Goal: Task Accomplishment & Management: Use online tool/utility

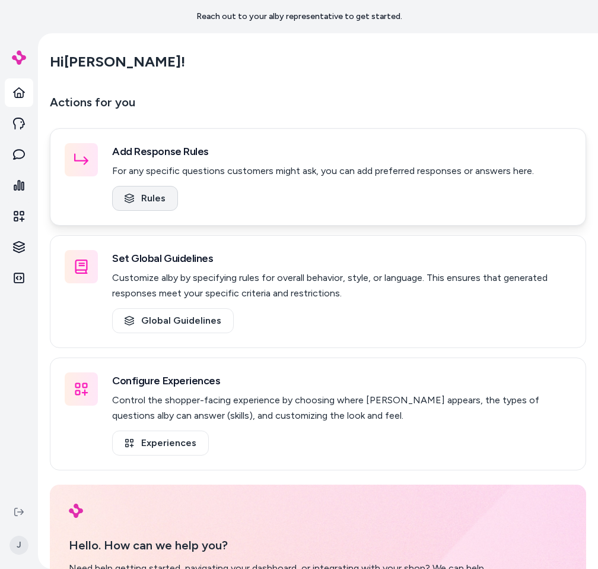
click at [137, 192] on link "Rules" at bounding box center [145, 198] width 66 height 25
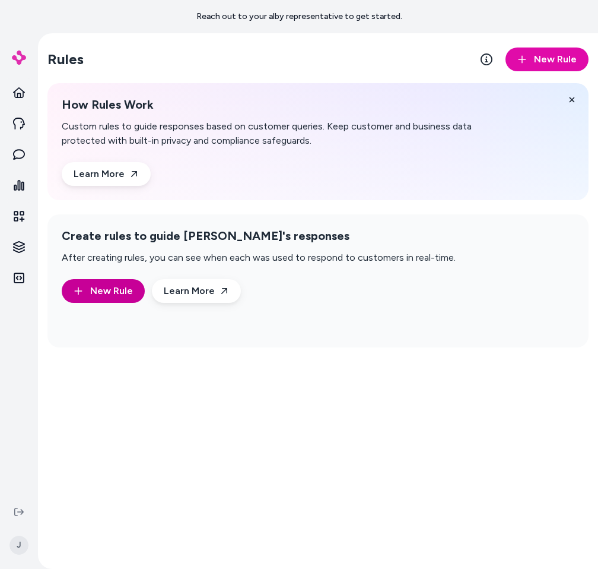
click at [101, 283] on button "New Rule" at bounding box center [103, 291] width 83 height 24
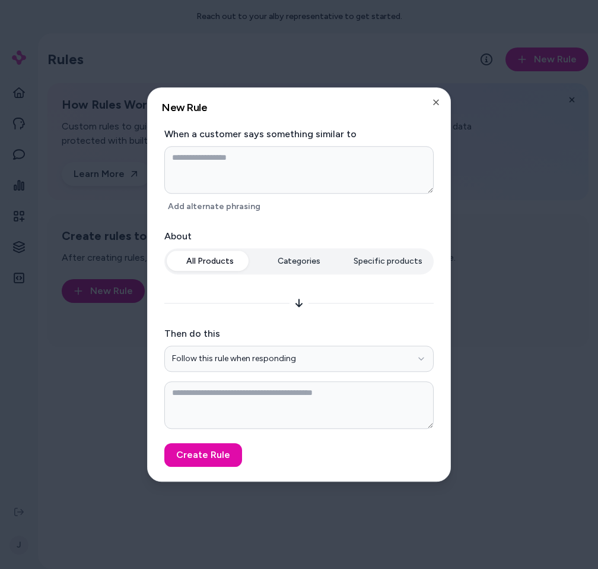
click at [101, 283] on div at bounding box center [299, 284] width 598 height 569
click at [101, 283] on button "New Rule" at bounding box center [103, 291] width 83 height 24
click at [279, 258] on div "All Products Categories Specific products" at bounding box center [298, 261] width 269 height 26
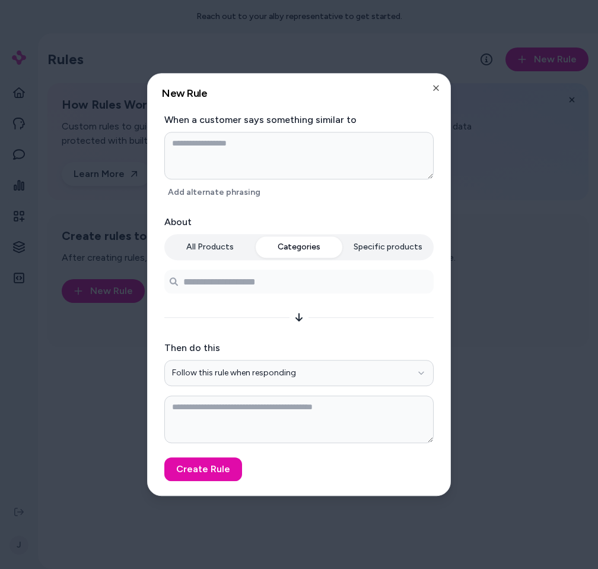
click at [389, 246] on button "Specific products" at bounding box center [388, 246] width 87 height 21
click at [302, 257] on button "Categories" at bounding box center [299, 246] width 87 height 21
click at [214, 252] on button "All Products" at bounding box center [210, 246] width 87 height 21
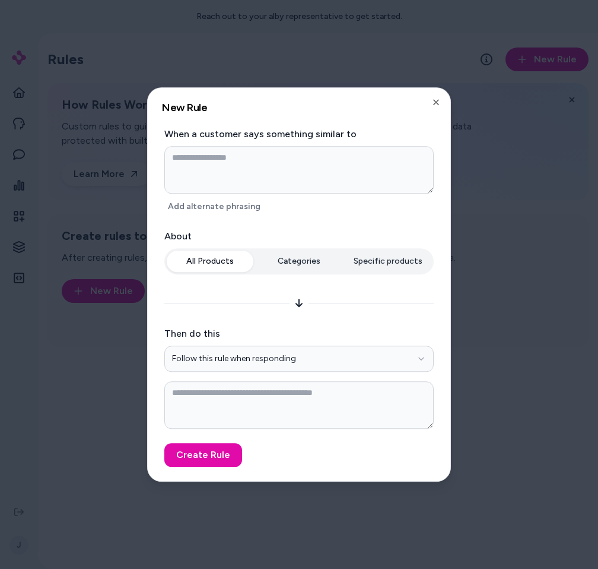
click at [65, 262] on div at bounding box center [299, 284] width 598 height 569
type textarea "*"
